Goal: Information Seeking & Learning: Find specific page/section

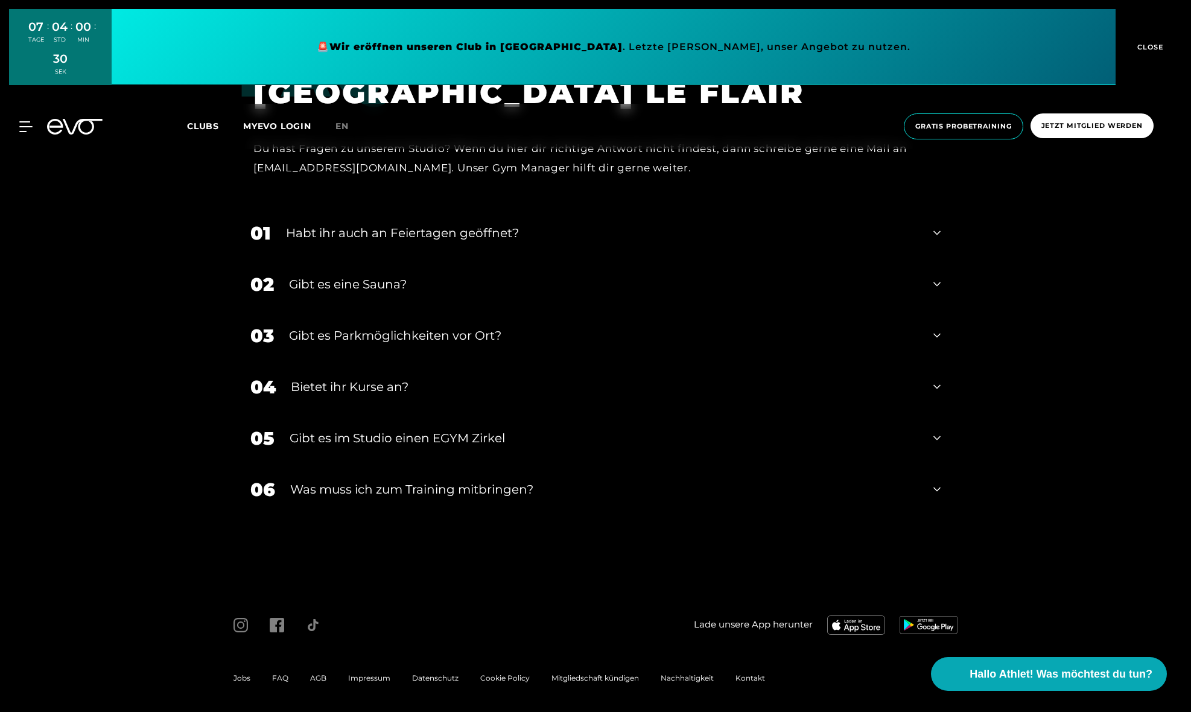
scroll to position [4466, 0]
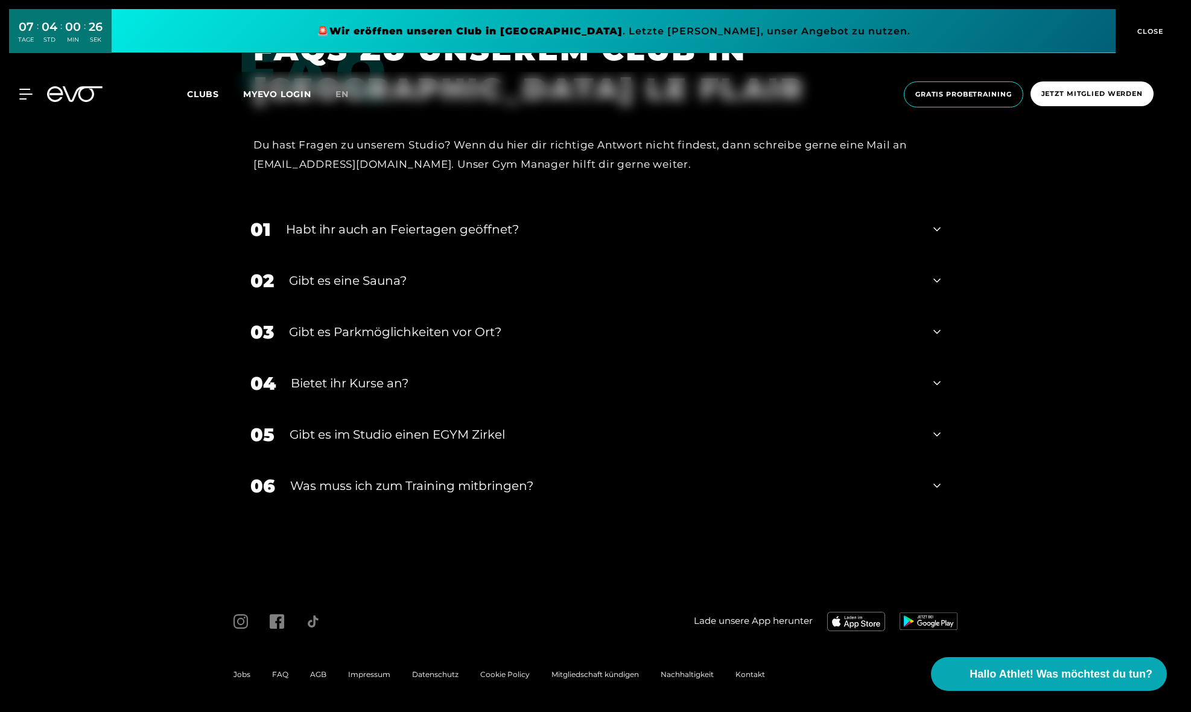
click at [402, 276] on div "Gibt es eine Sauna?" at bounding box center [603, 280] width 629 height 18
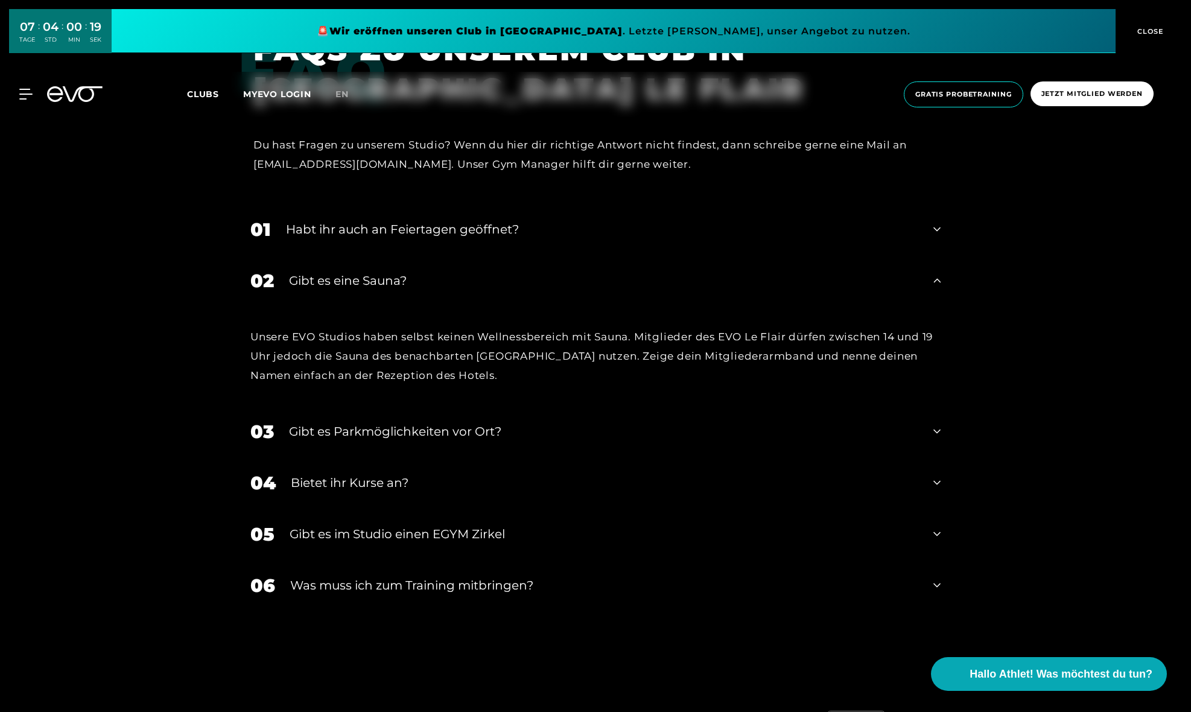
click at [401, 277] on div "Gibt es eine Sauna?" at bounding box center [603, 280] width 629 height 18
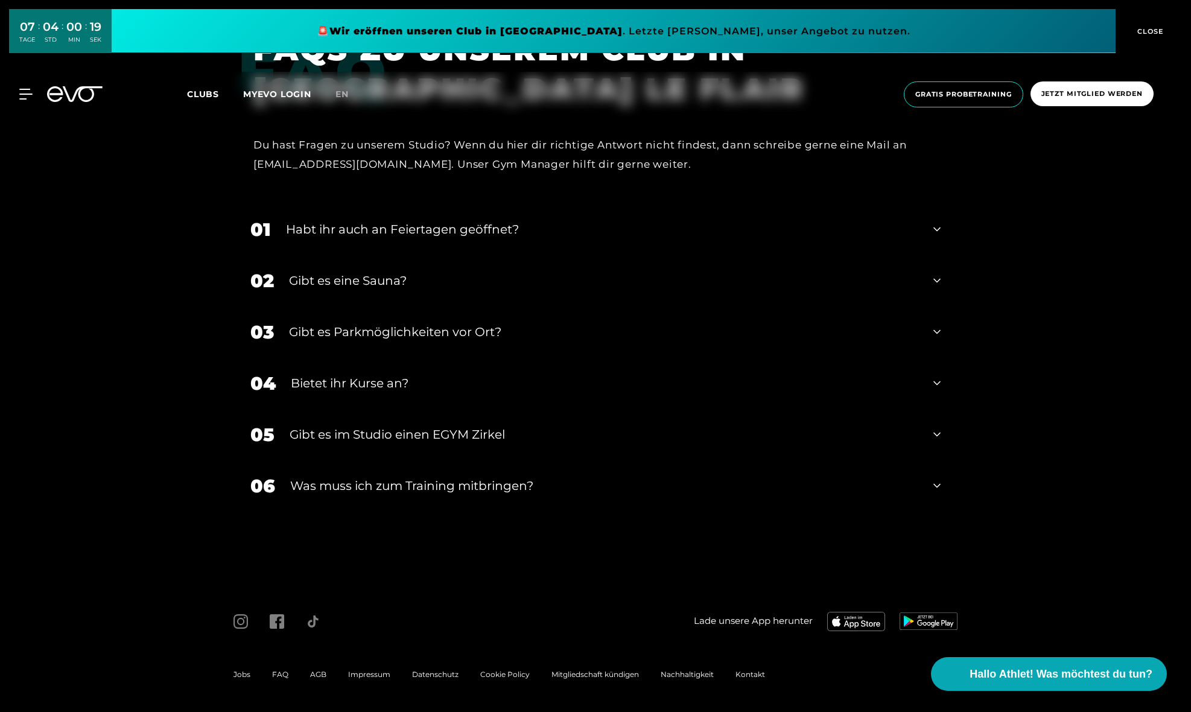
click at [441, 232] on div "Habt ihr auch an Feiertagen geöffnet?" at bounding box center [602, 229] width 632 height 18
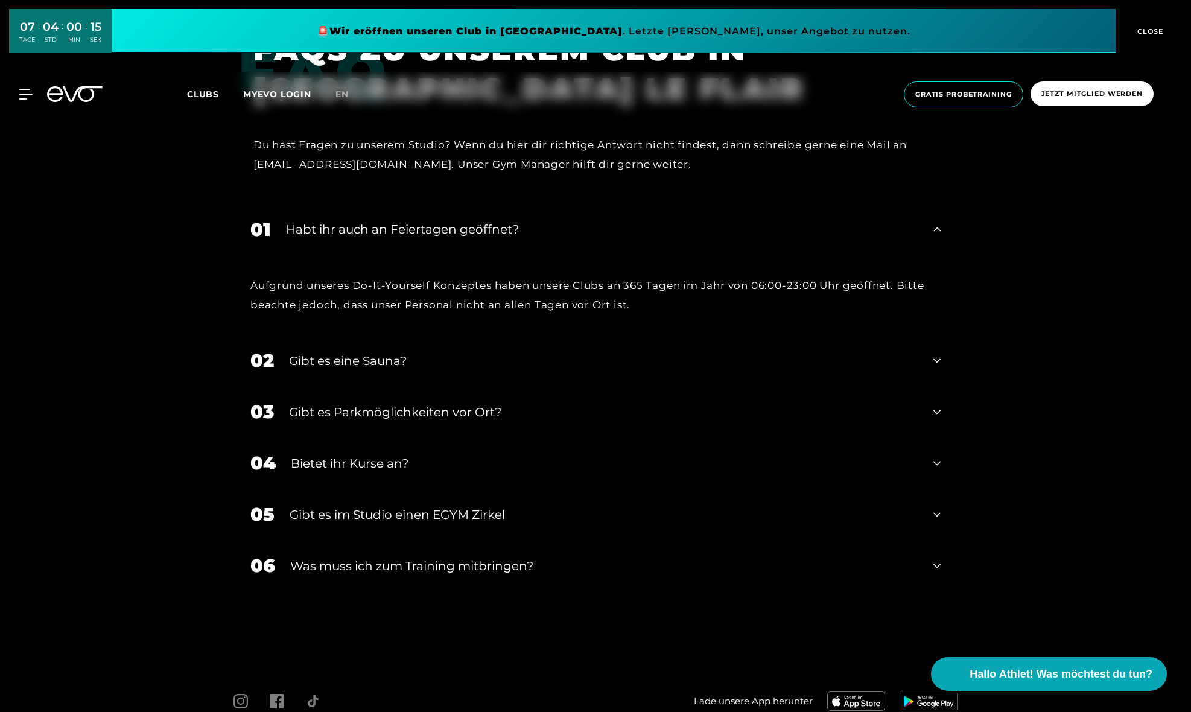
click at [441, 232] on div "Habt ihr auch an Feiertagen geöffnet?" at bounding box center [602, 229] width 632 height 18
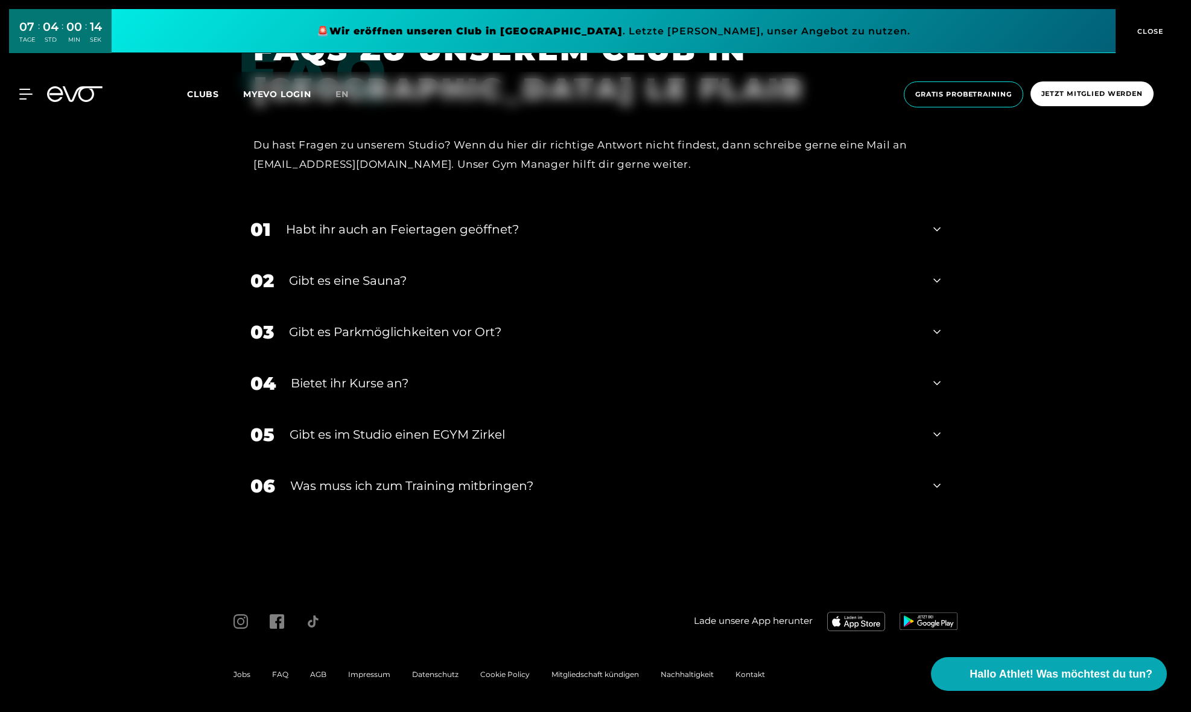
click at [415, 332] on div "Gibt es Parkmöglichkeiten vor Ort?" at bounding box center [603, 332] width 629 height 18
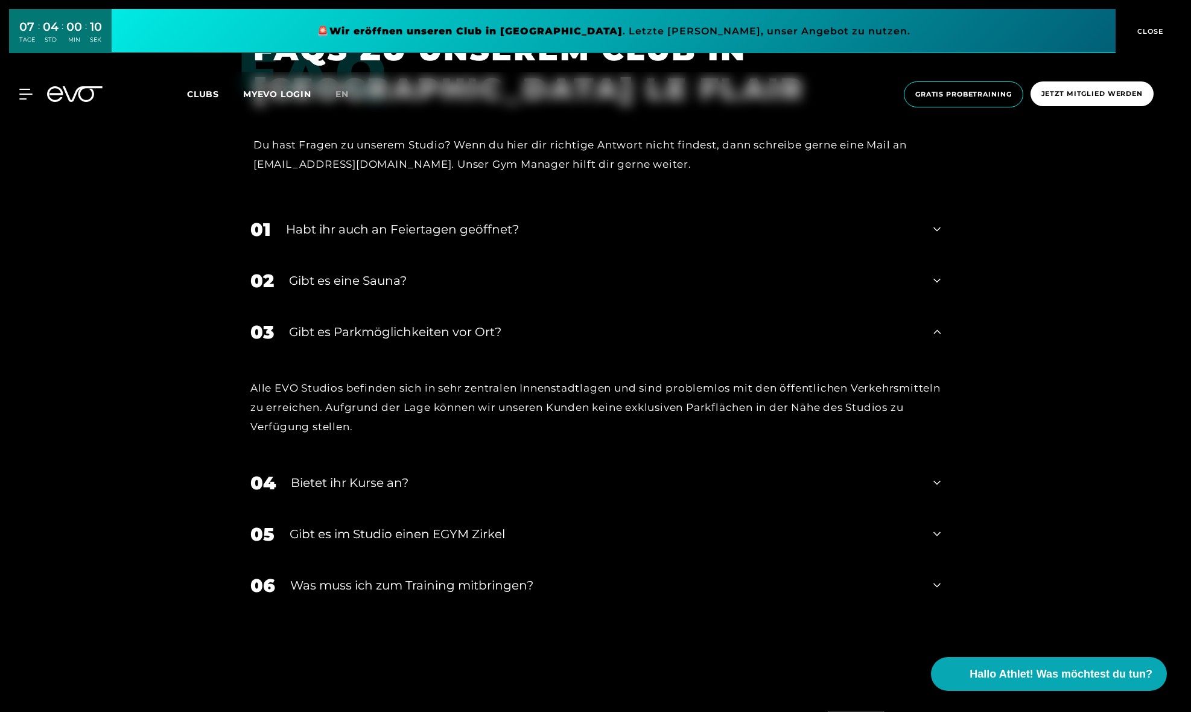
click at [415, 332] on div "Gibt es Parkmöglichkeiten vor Ort?" at bounding box center [603, 332] width 629 height 18
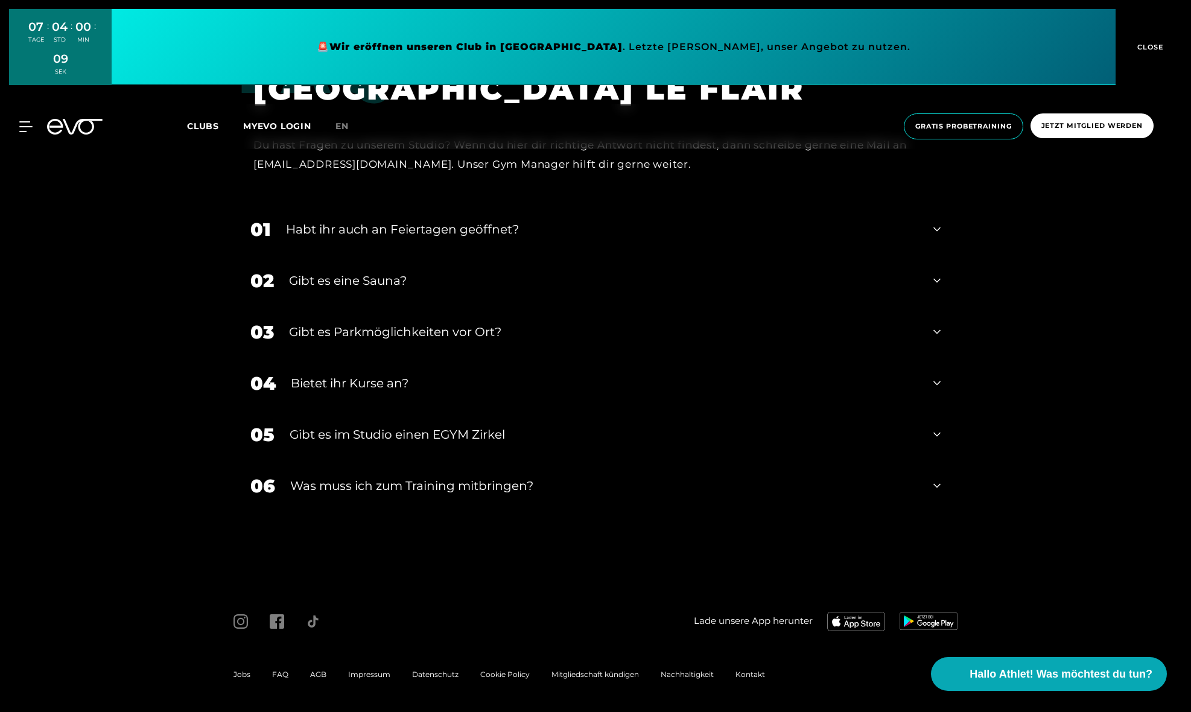
click at [390, 384] on div "Bietet ihr Kurse an?" at bounding box center [604, 383] width 627 height 18
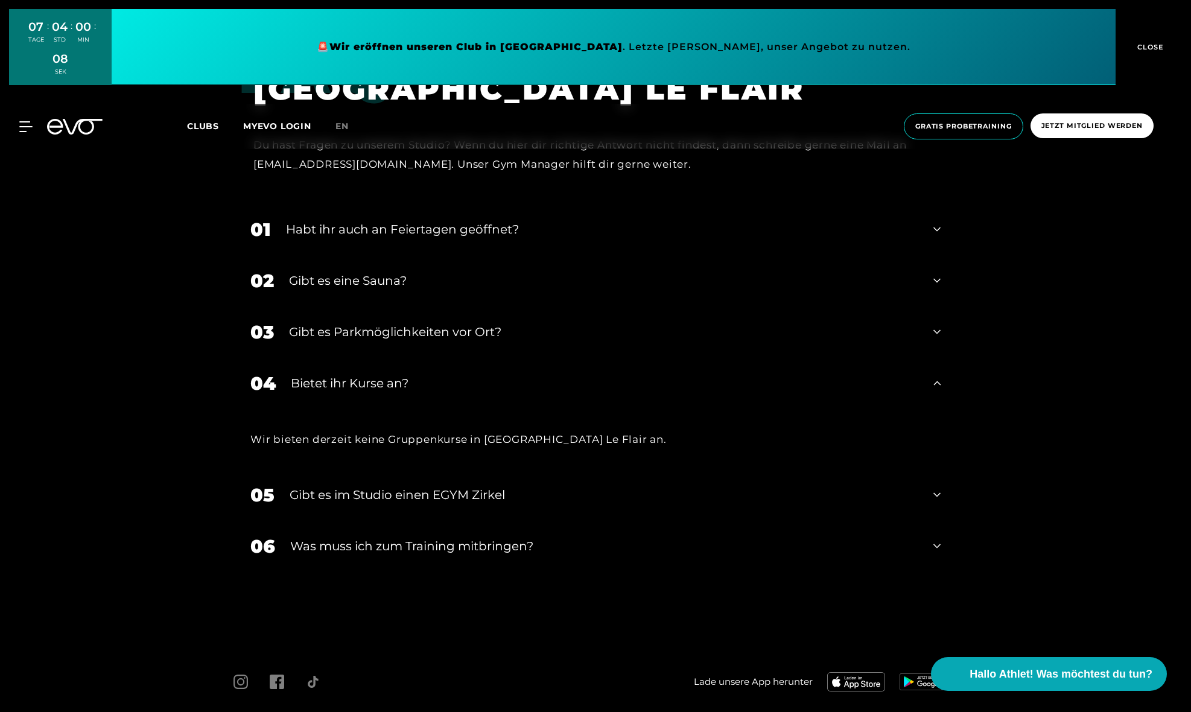
click at [390, 384] on div "Bietet ihr Kurse an?" at bounding box center [604, 383] width 627 height 18
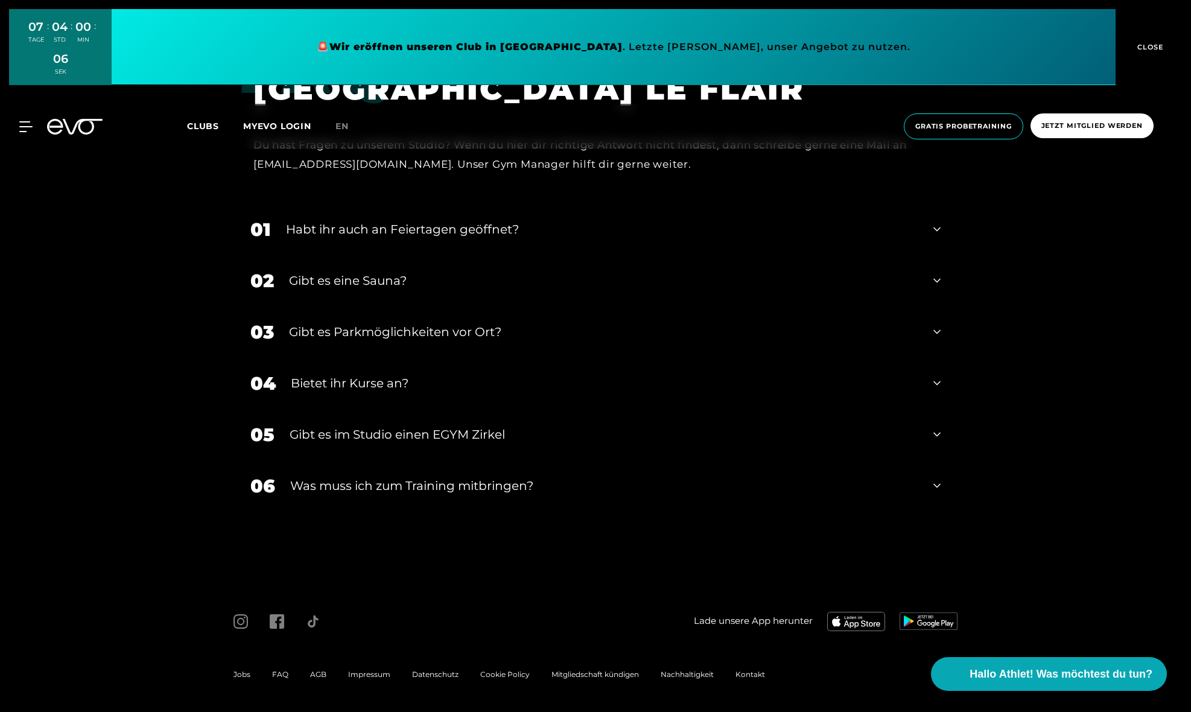
click at [458, 481] on div "Was muss ich zum Training mitbringen?" at bounding box center [604, 486] width 628 height 18
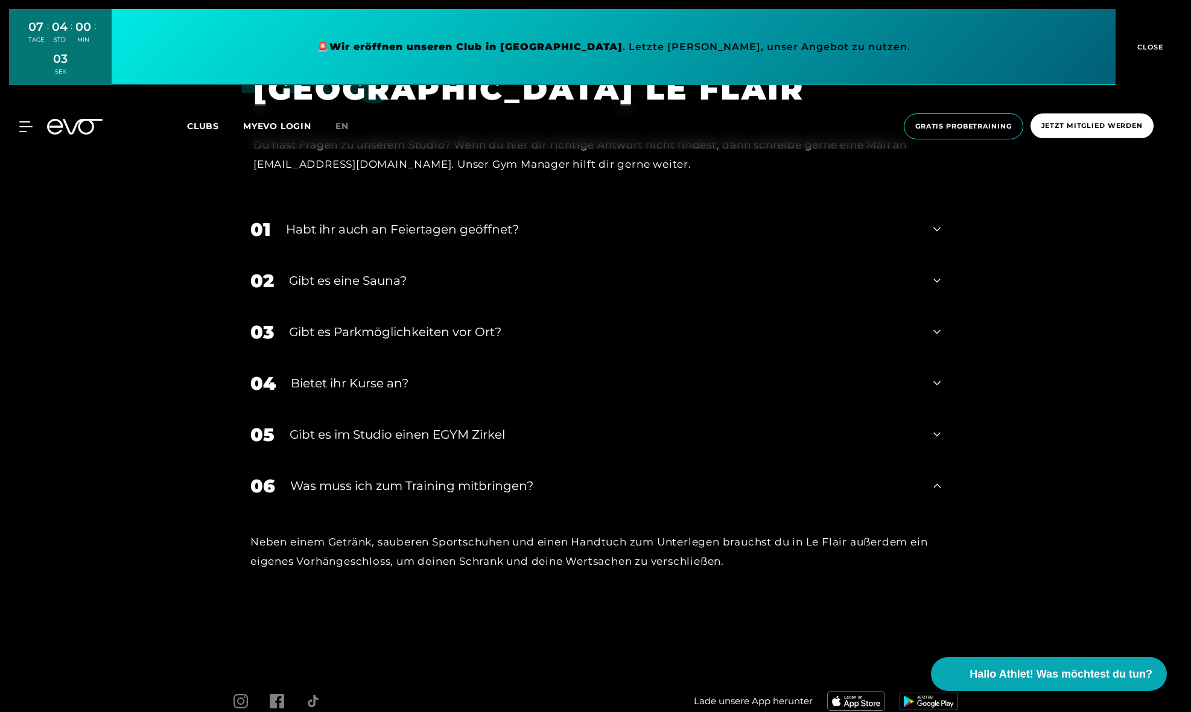
click at [459, 481] on div "Was muss ich zum Training mitbringen?" at bounding box center [604, 486] width 628 height 18
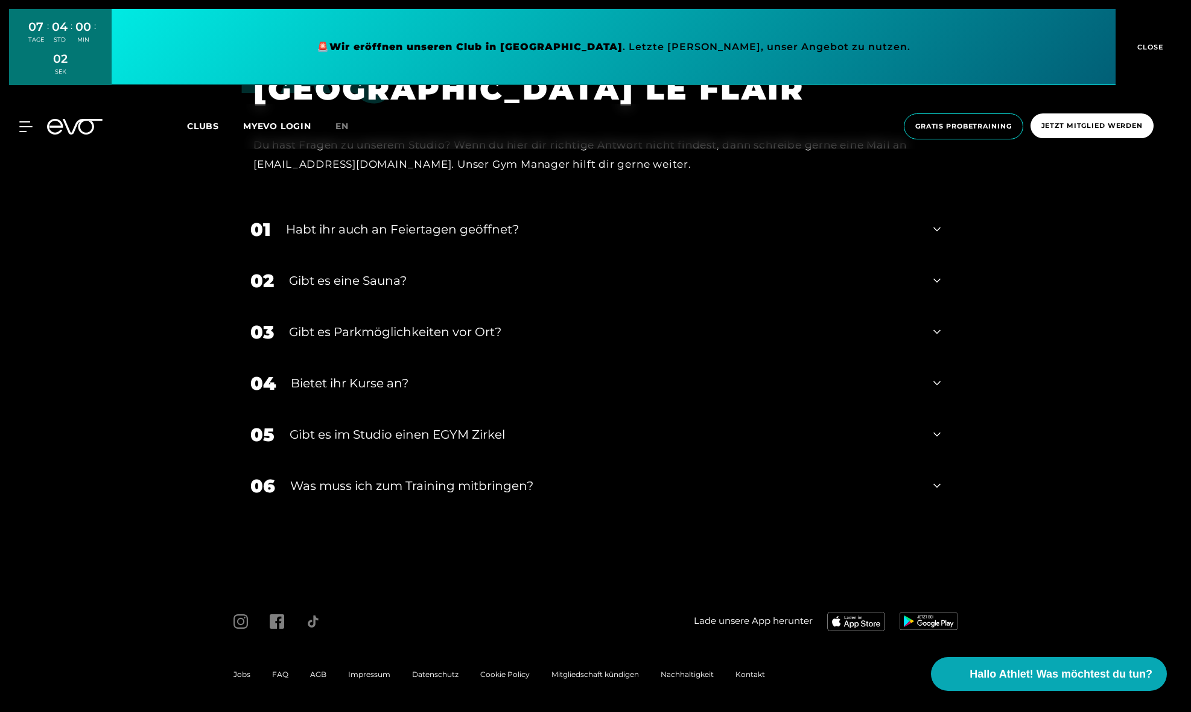
drag, startPoint x: 604, startPoint y: 439, endPoint x: 636, endPoint y: 451, distance: 34.9
click at [609, 540] on div "01 Habt ihr auch an Feiertagen geöffnet? 02 Gibt es eine Sauna? 03 Gibt es Park…" at bounding box center [595, 388] width 714 height 368
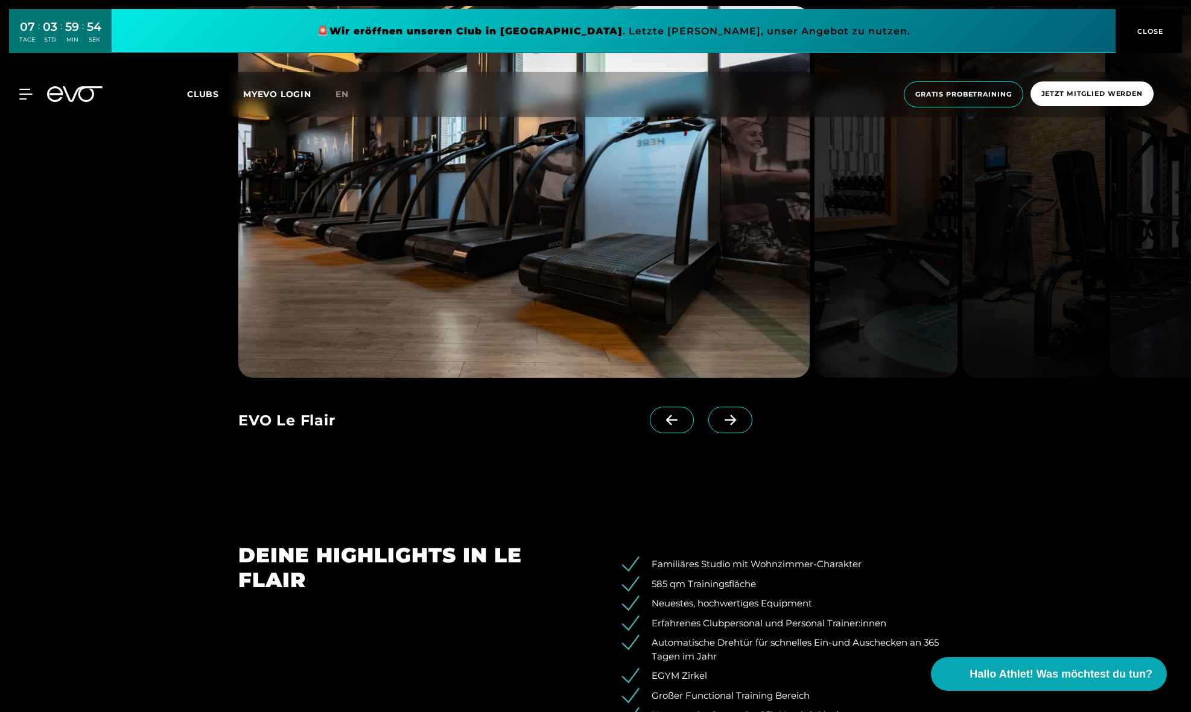
scroll to position [1484, 0]
click at [720, 420] on icon at bounding box center [730, 420] width 21 height 11
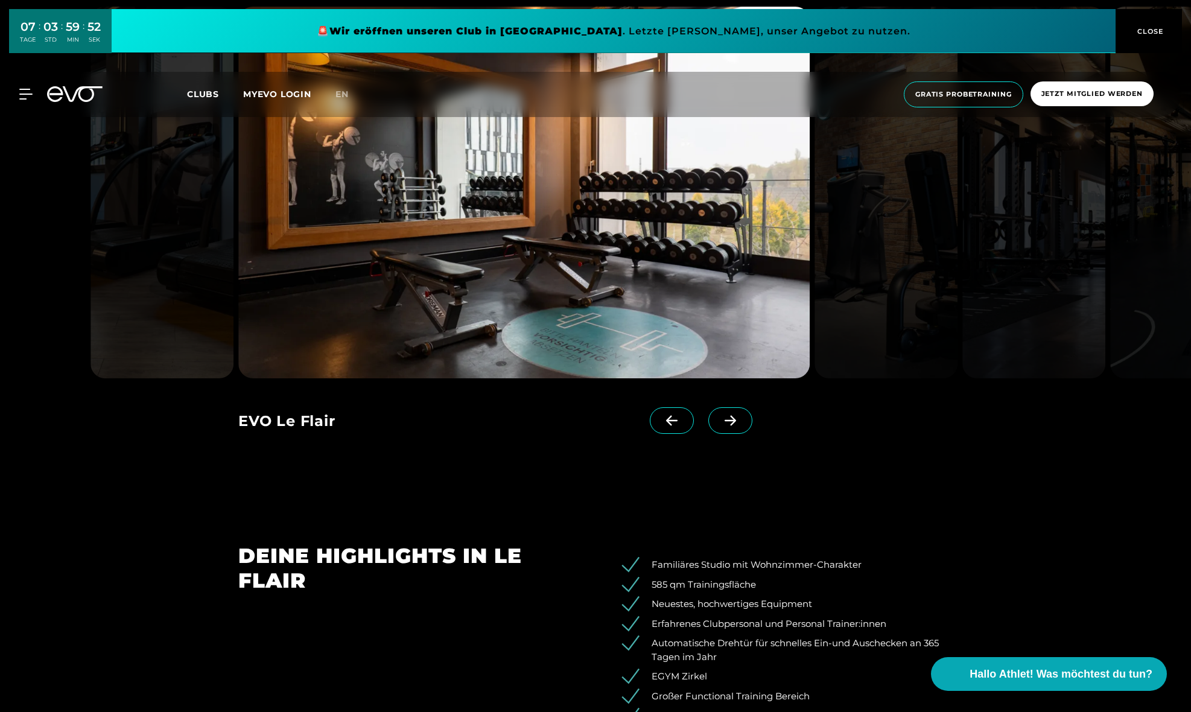
click at [720, 421] on icon at bounding box center [730, 420] width 21 height 11
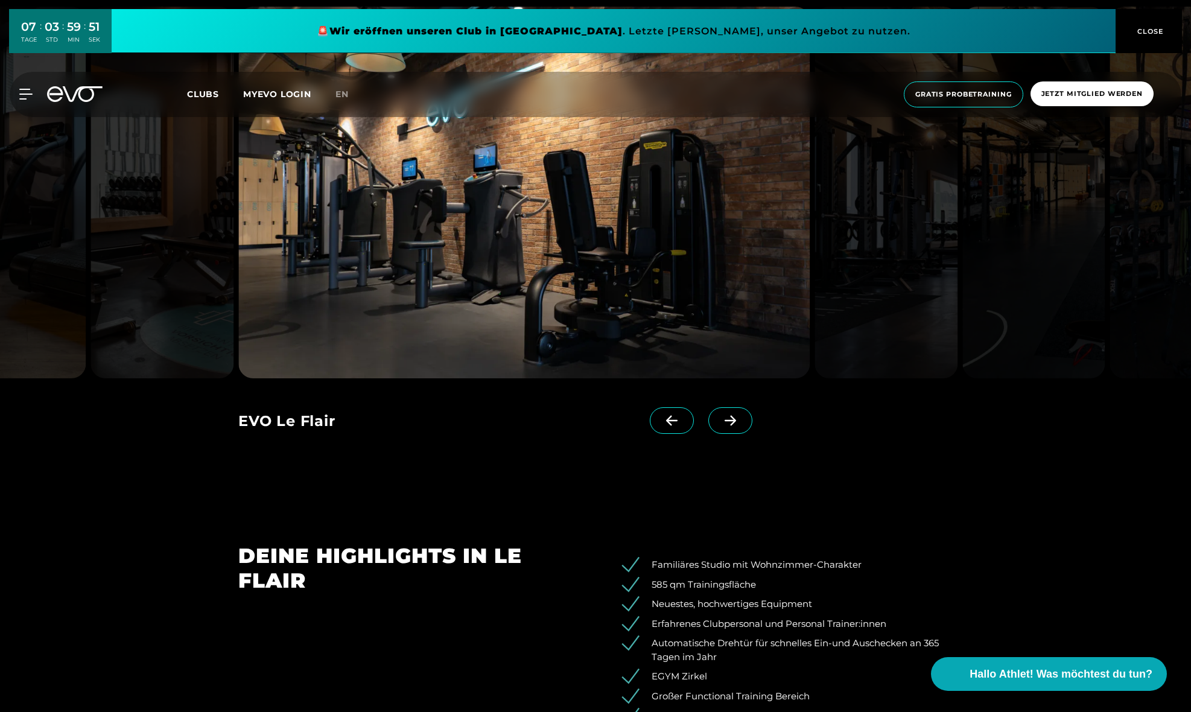
click at [720, 421] on icon at bounding box center [730, 420] width 21 height 11
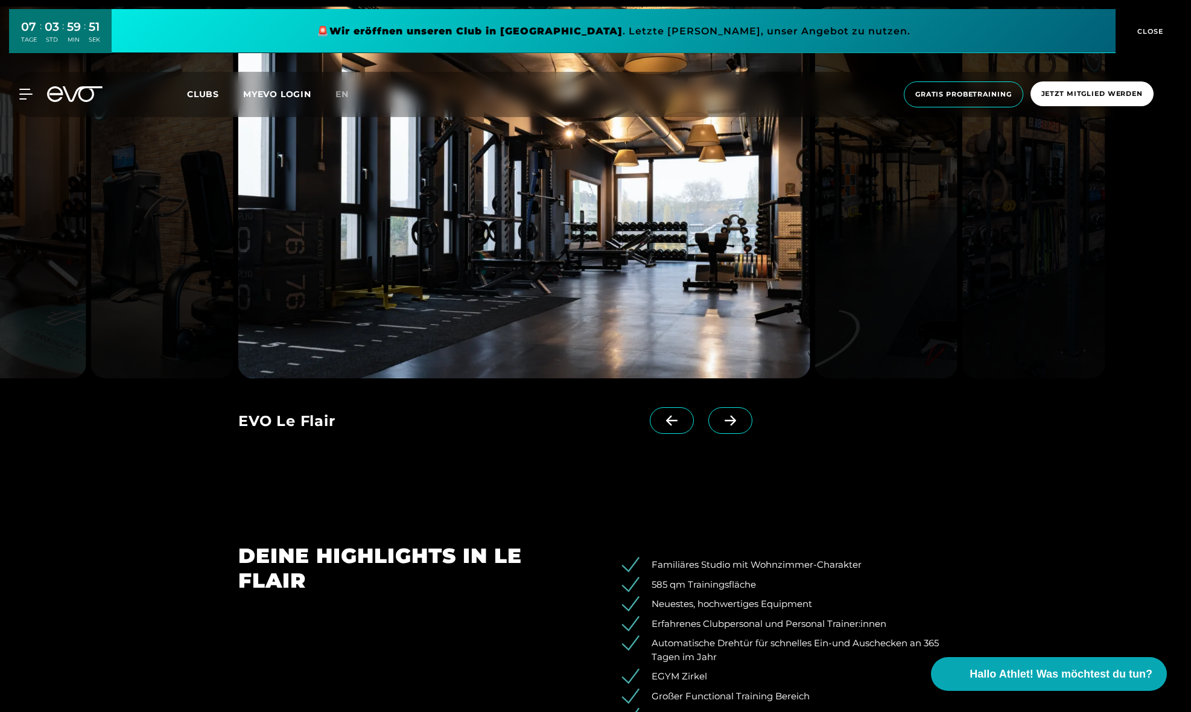
click at [720, 421] on icon at bounding box center [730, 420] width 21 height 11
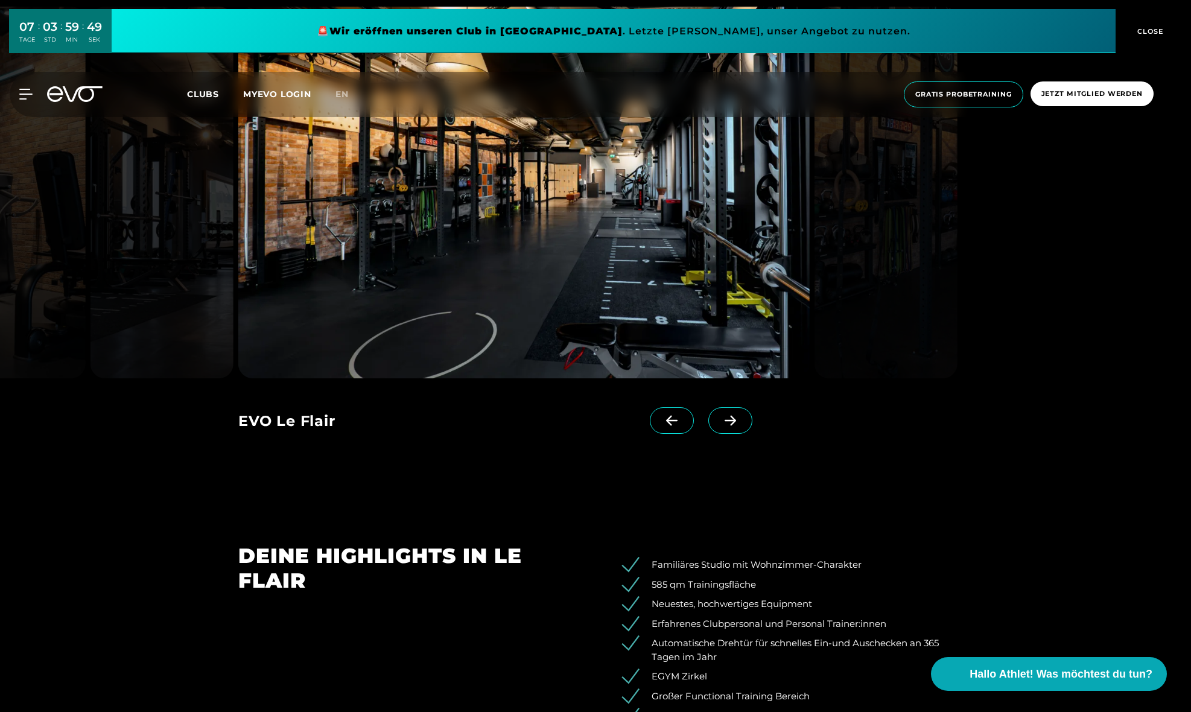
click at [720, 421] on icon at bounding box center [730, 420] width 21 height 11
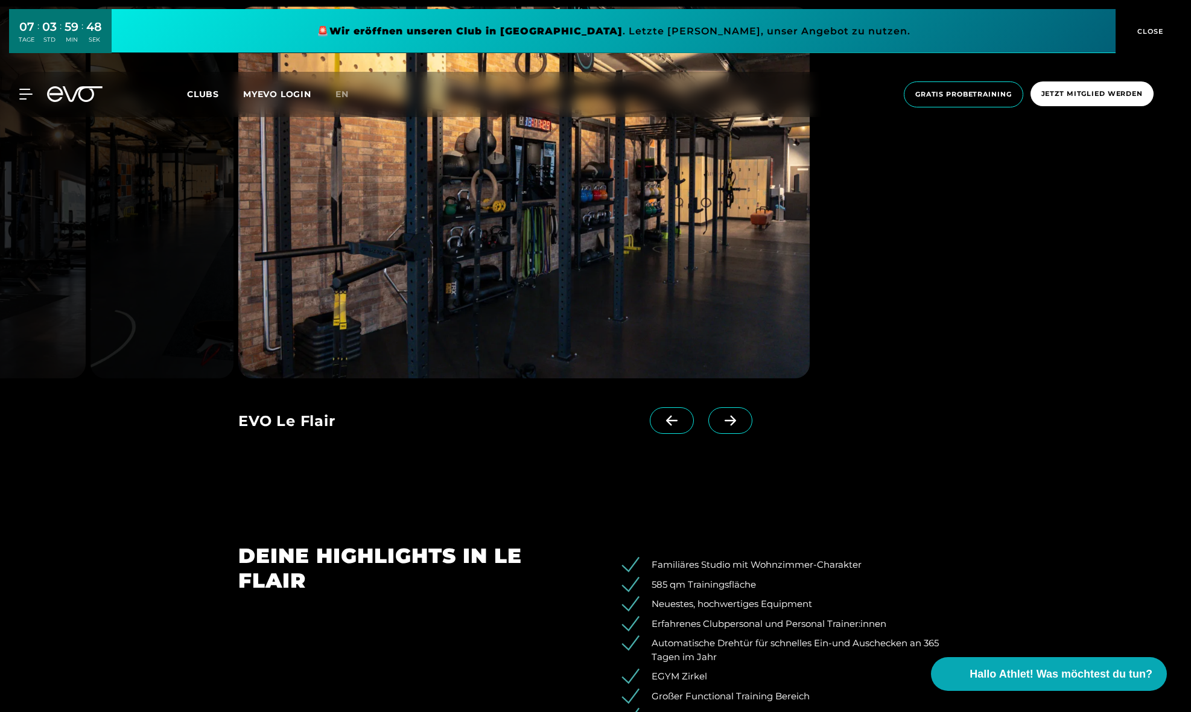
click at [720, 421] on icon at bounding box center [730, 420] width 21 height 11
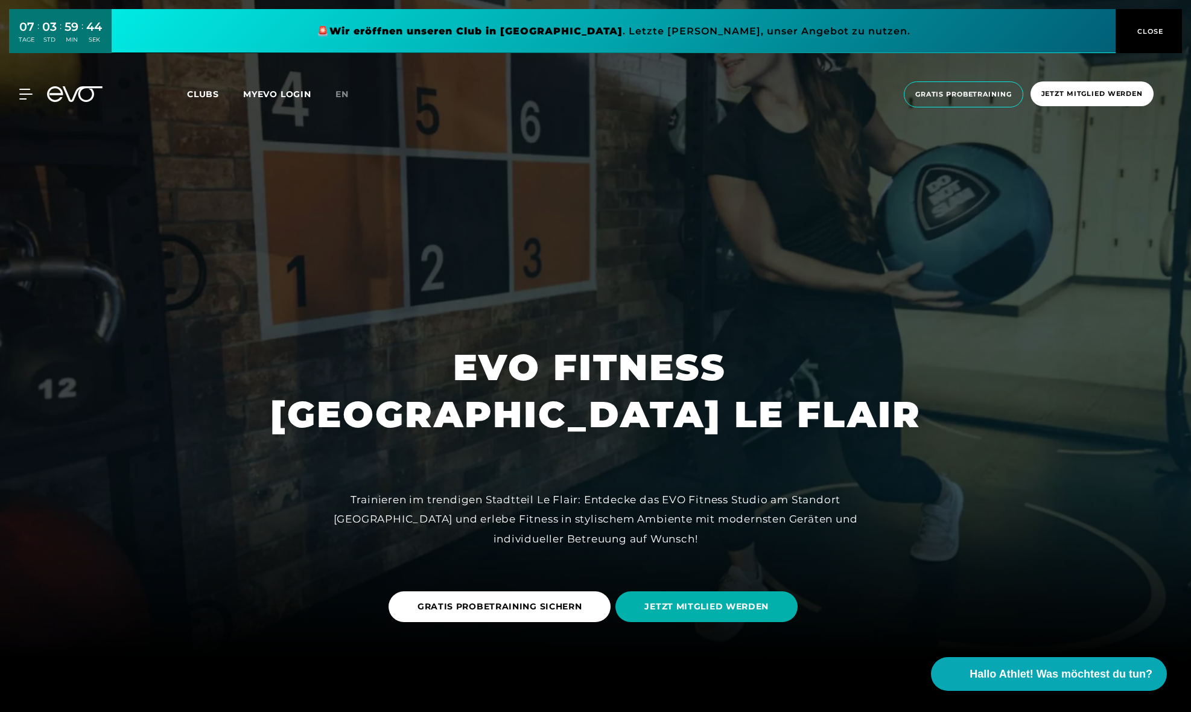
scroll to position [0, 0]
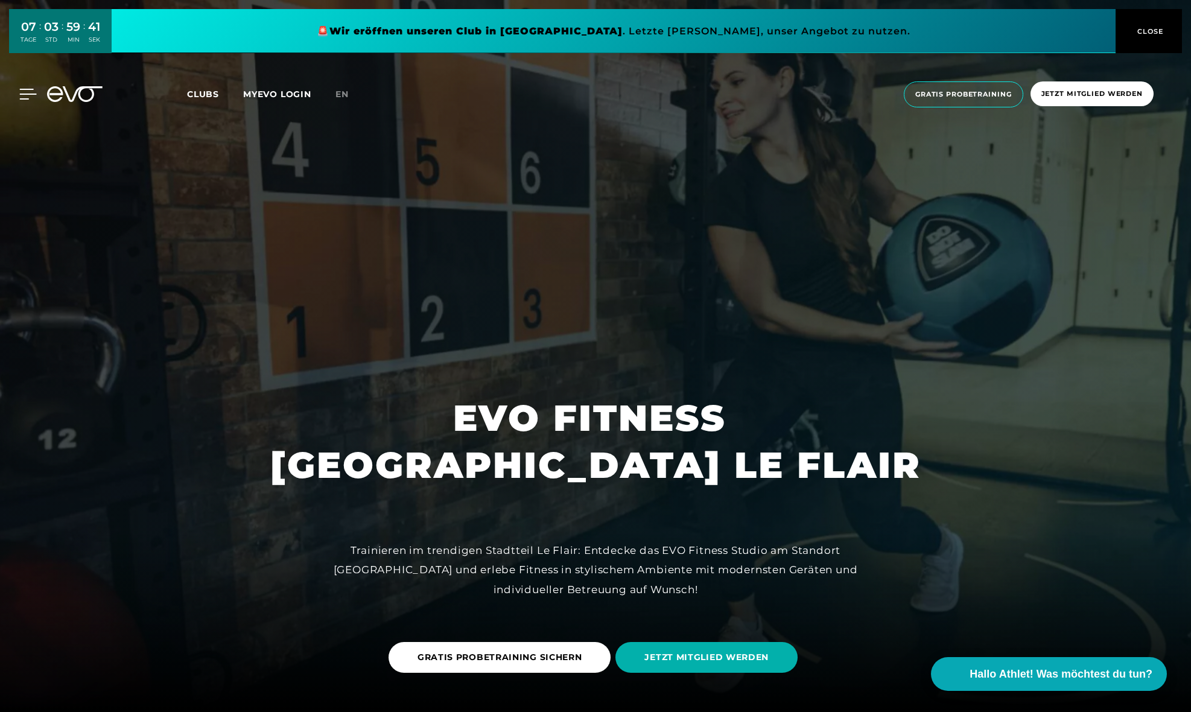
click at [24, 97] on icon at bounding box center [27, 94] width 17 height 11
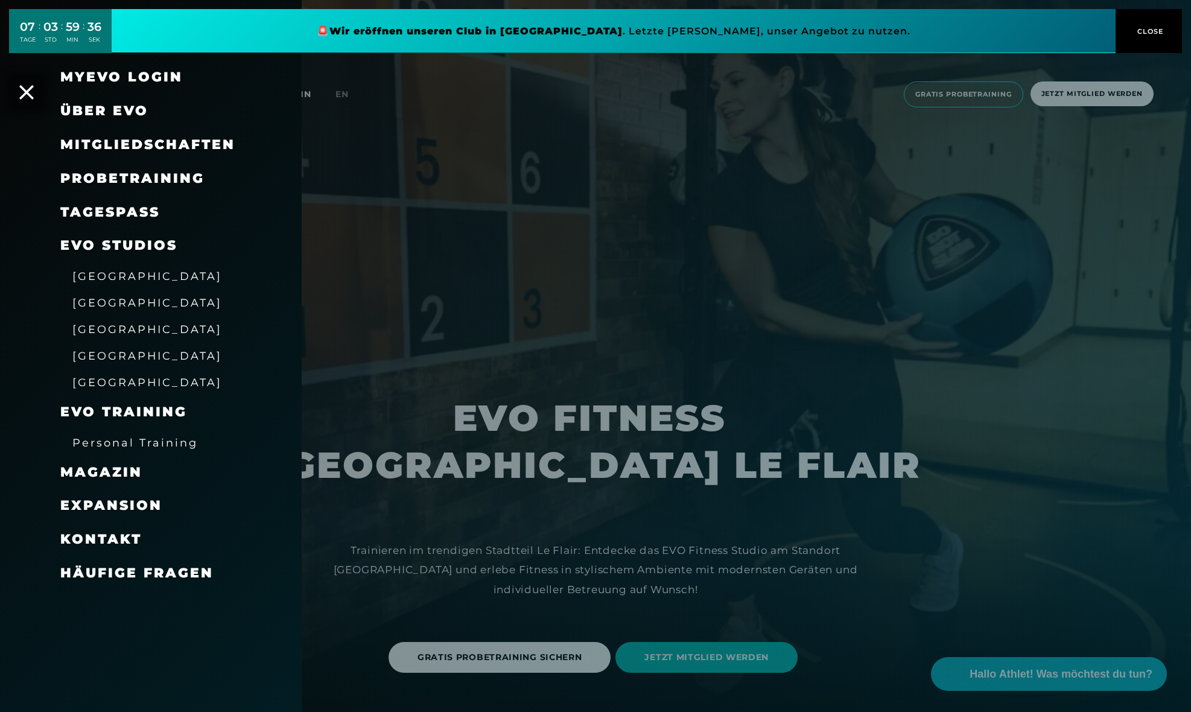
click at [113, 279] on span "[GEOGRAPHIC_DATA]" at bounding box center [147, 276] width 150 height 13
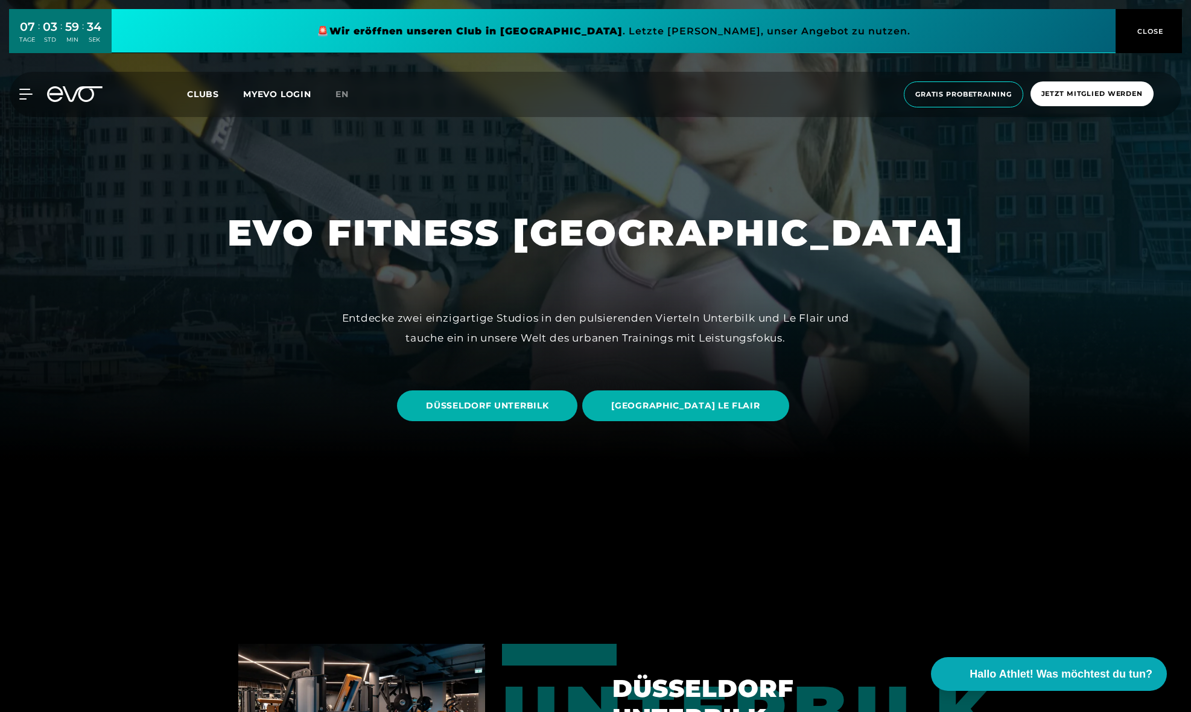
scroll to position [253, 0]
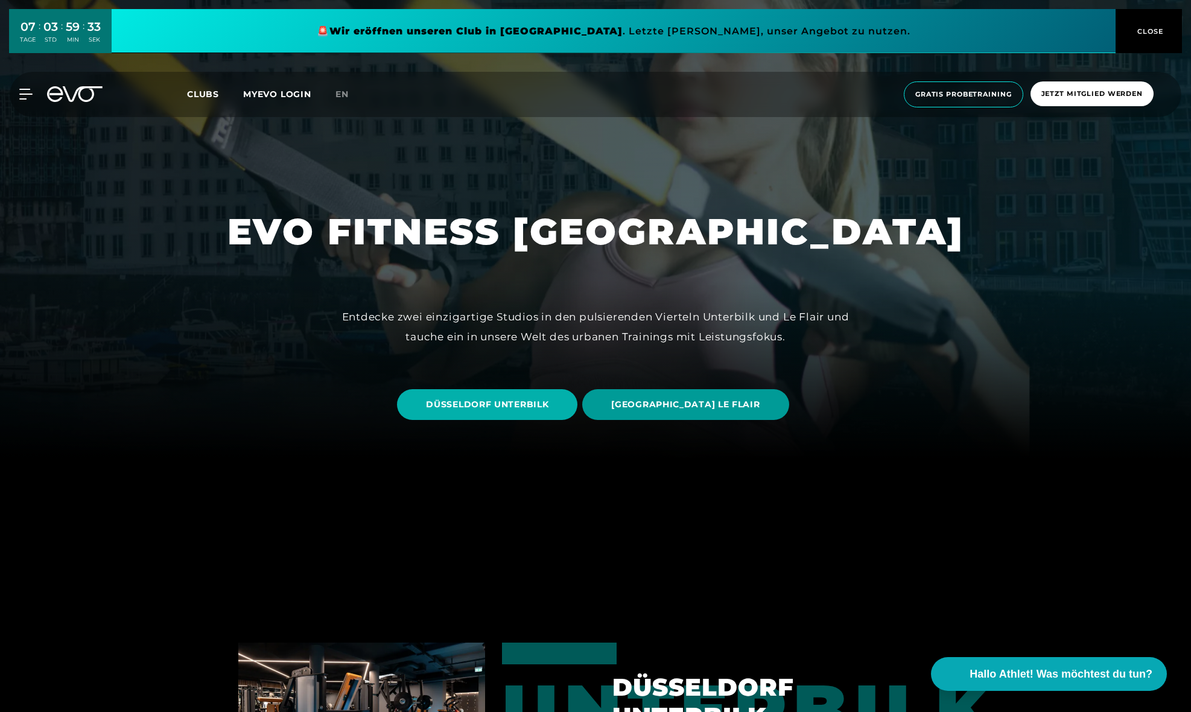
click at [685, 402] on span "[GEOGRAPHIC_DATA] LE FLAIR" at bounding box center [685, 404] width 148 height 13
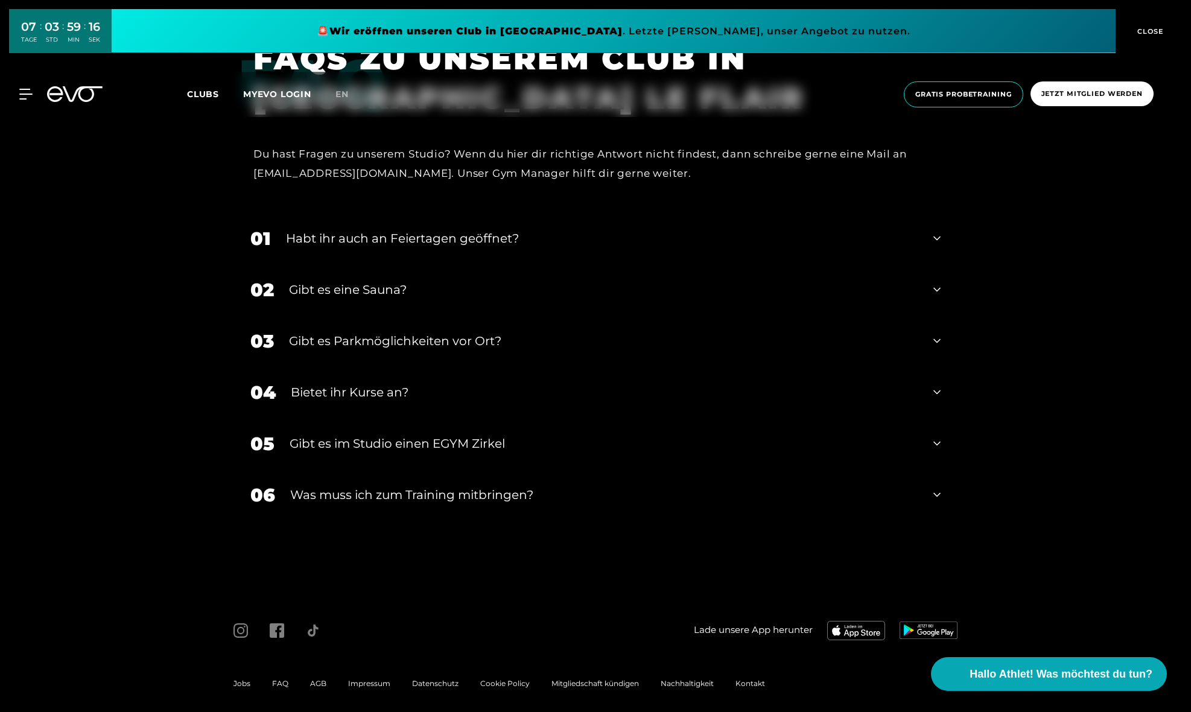
scroll to position [4466, 0]
